Goal: Task Accomplishment & Management: Manage account settings

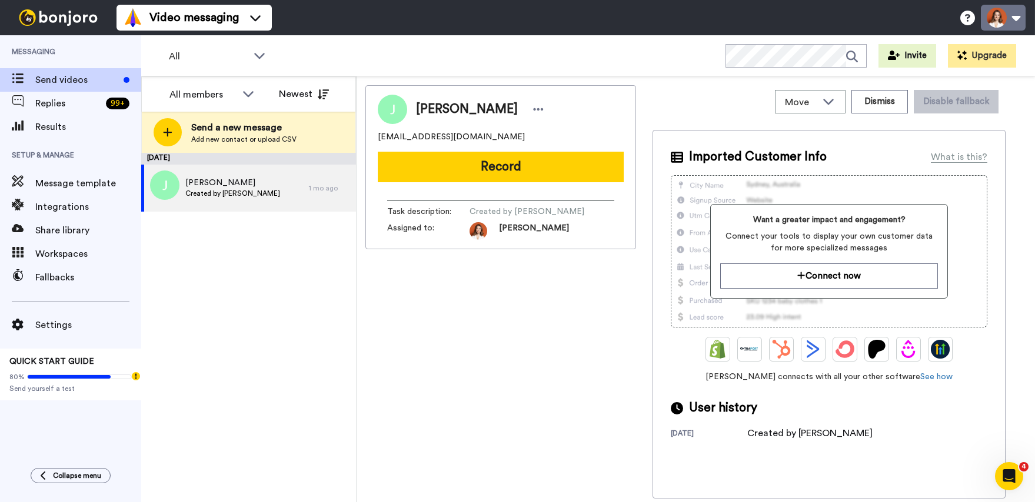
click at [1015, 16] on button at bounding box center [1003, 18] width 45 height 26
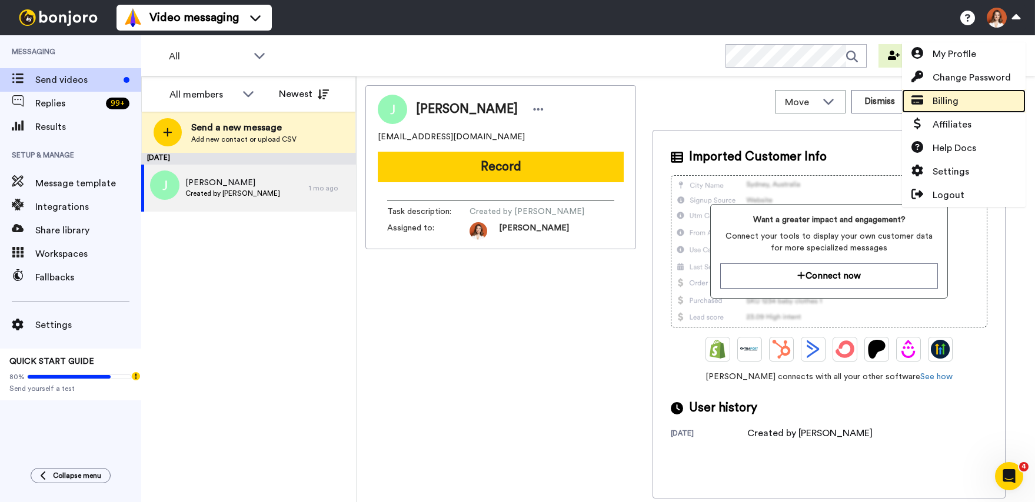
click at [948, 106] on span "Billing" at bounding box center [946, 101] width 26 height 14
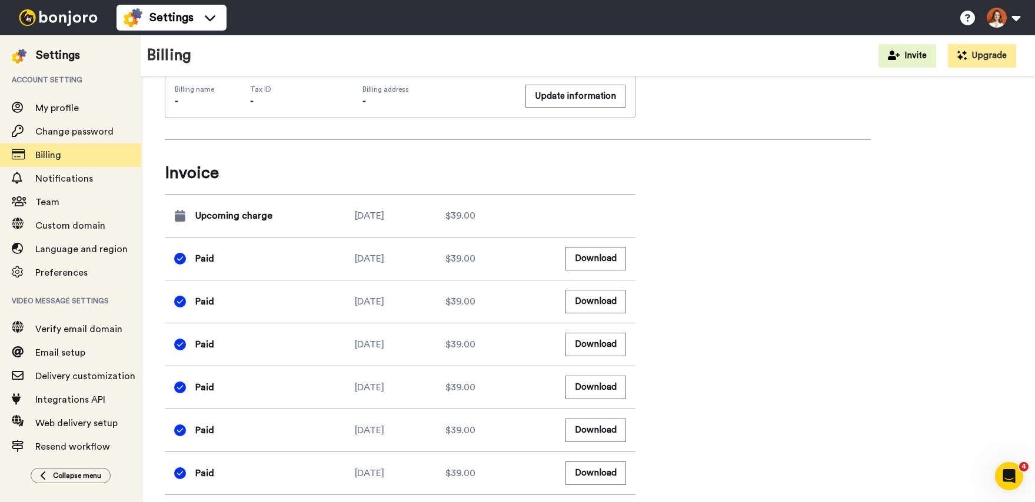
scroll to position [800, 0]
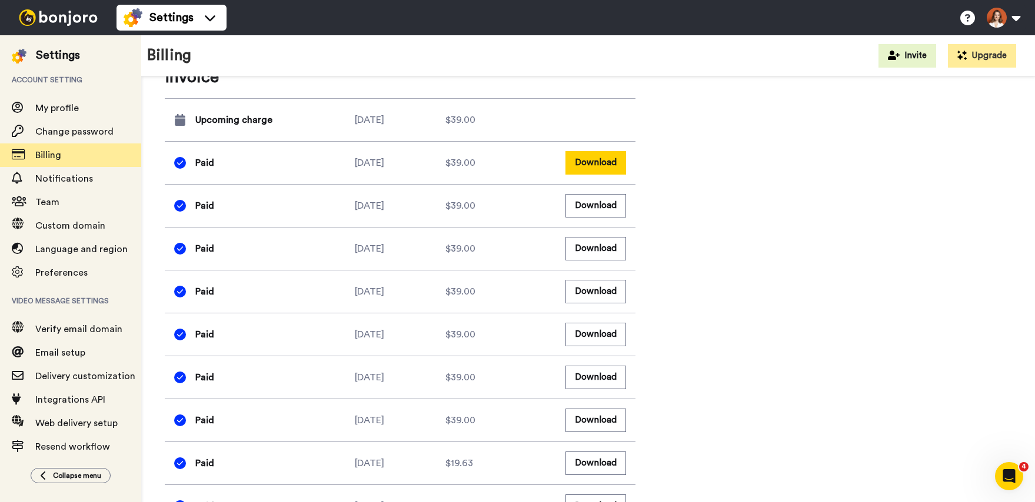
click at [589, 165] on button "Download" at bounding box center [595, 162] width 61 height 23
click at [588, 207] on button "Download" at bounding box center [595, 205] width 61 height 23
click at [615, 255] on button "Download" at bounding box center [595, 248] width 61 height 23
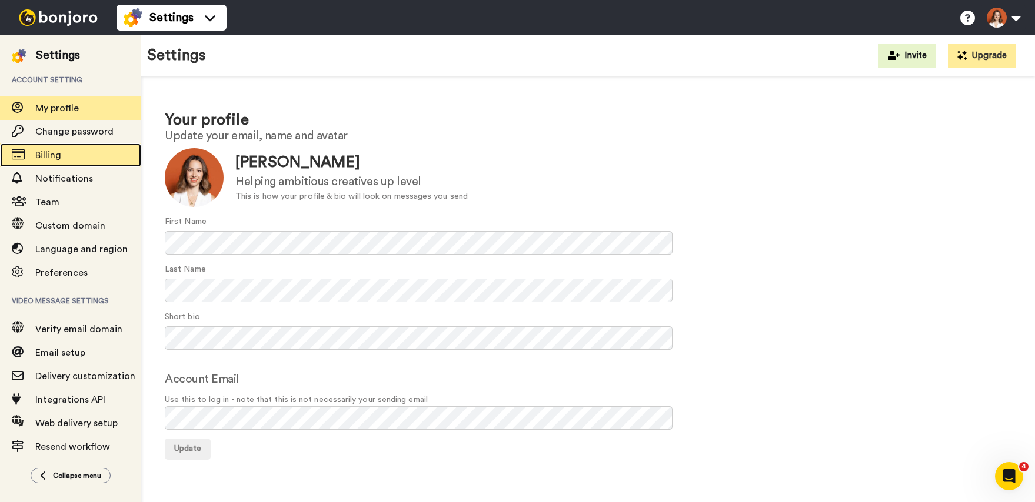
click at [45, 160] on span "Billing" at bounding box center [48, 155] width 26 height 9
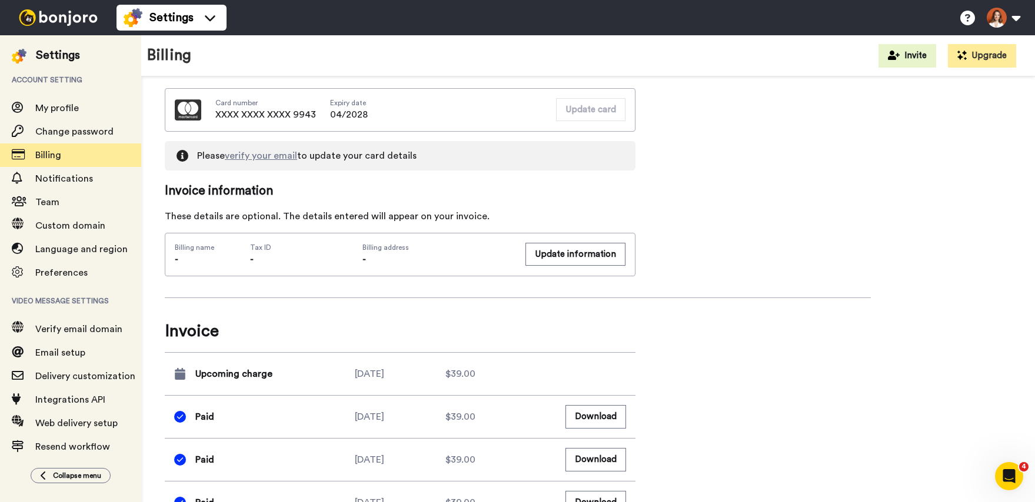
scroll to position [635, 0]
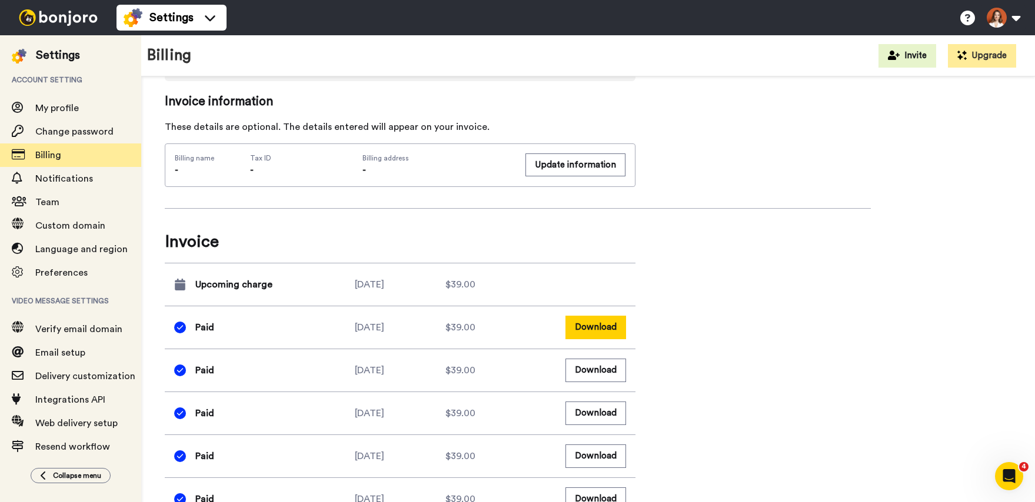
click at [605, 336] on button "Download" at bounding box center [595, 327] width 61 height 23
